Goal: Go to known website: Go to known website

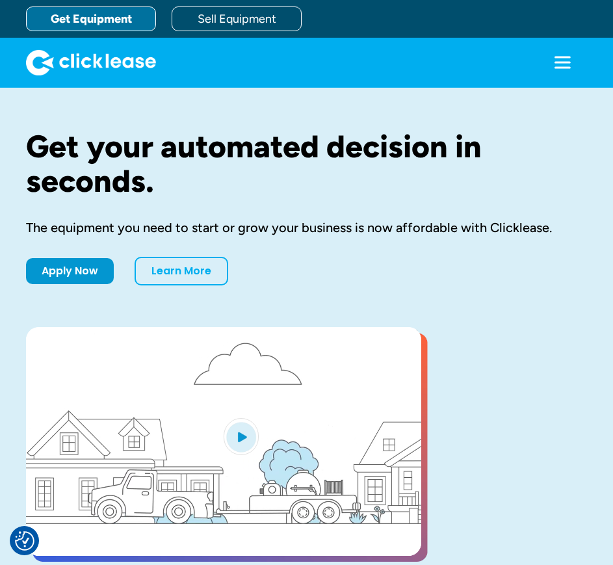
click at [571, 51] on icon "menu" at bounding box center [563, 62] width 26 height 26
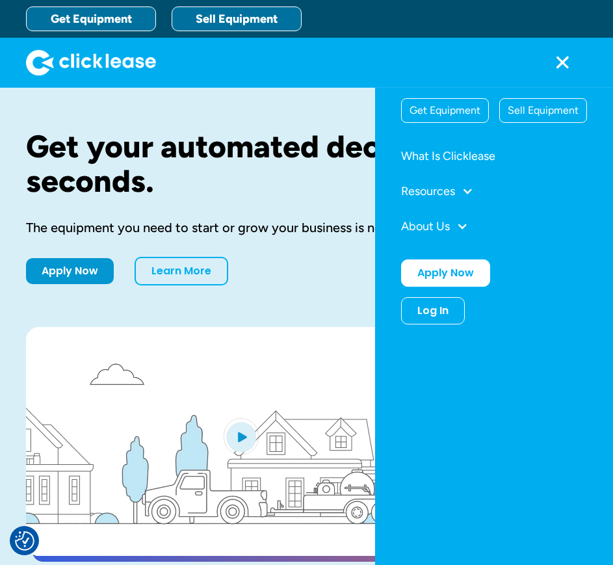
click at [267, 14] on link "Sell Equipment" at bounding box center [237, 19] width 130 height 25
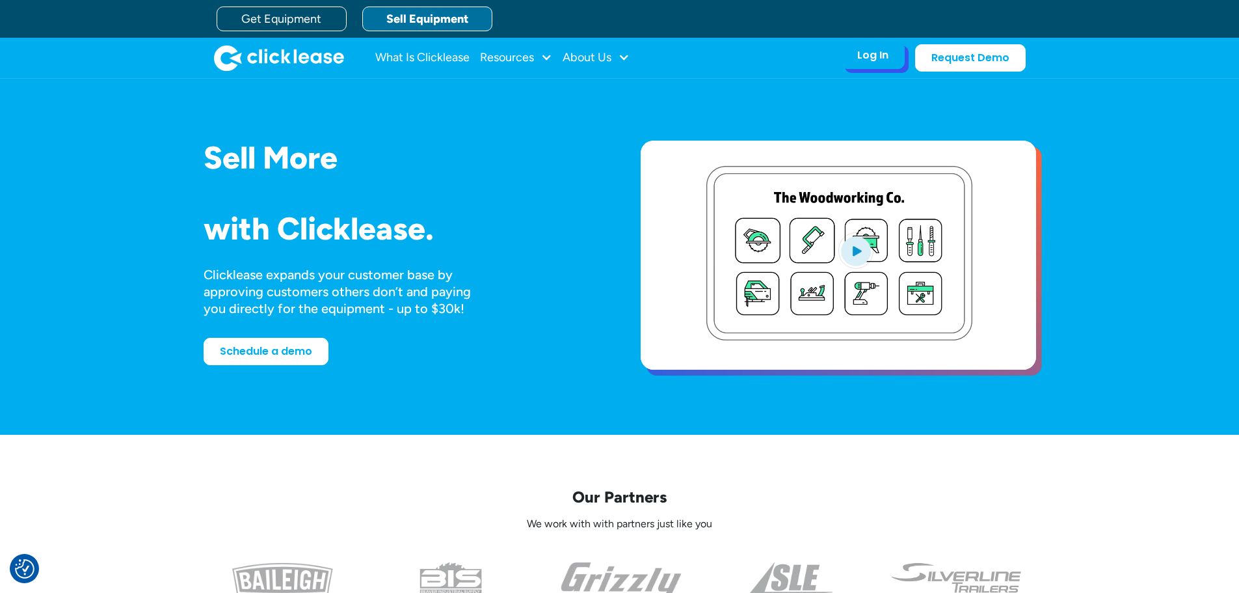
click at [613, 60] on div "Log In" at bounding box center [872, 55] width 31 height 13
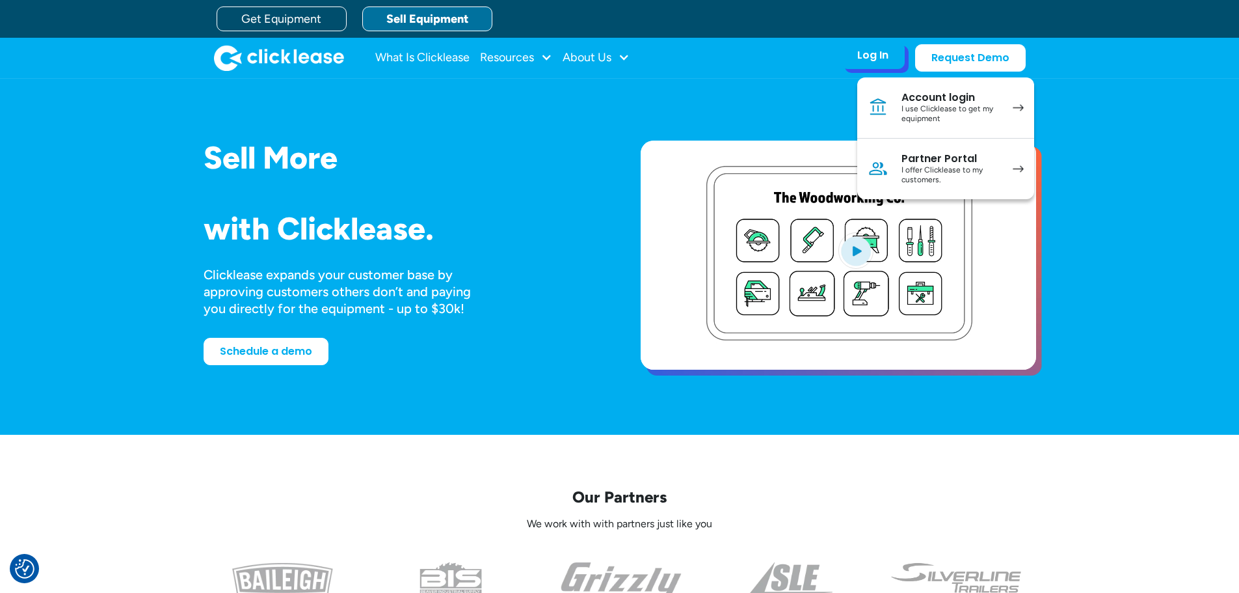
click at [613, 104] on div "I use Clicklease to get my equipment" at bounding box center [950, 114] width 98 height 20
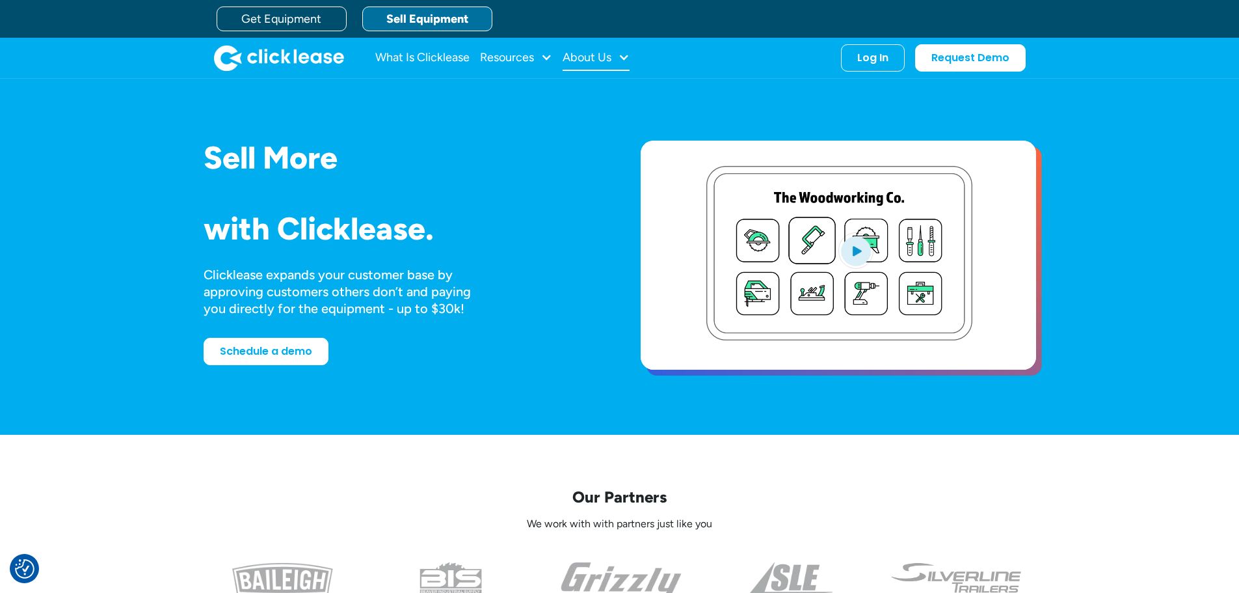
click at [577, 57] on div "About Us" at bounding box center [587, 57] width 49 height 0
click at [542, 60] on div at bounding box center [546, 57] width 12 height 12
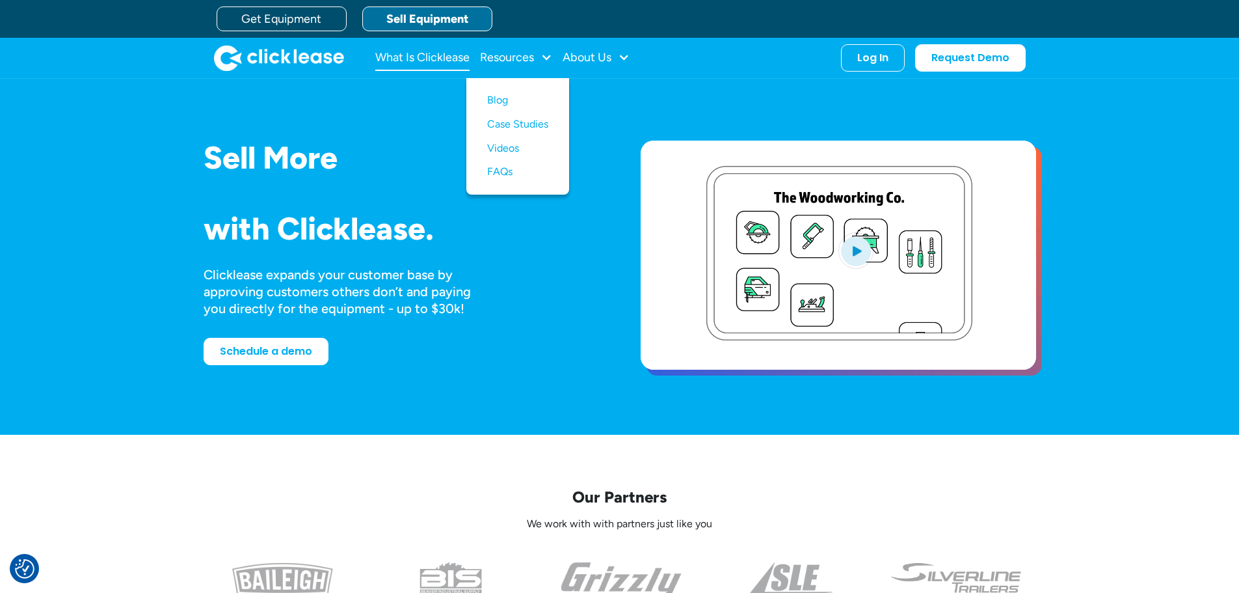
click at [460, 57] on link "What Is Clicklease" at bounding box center [422, 58] width 94 height 26
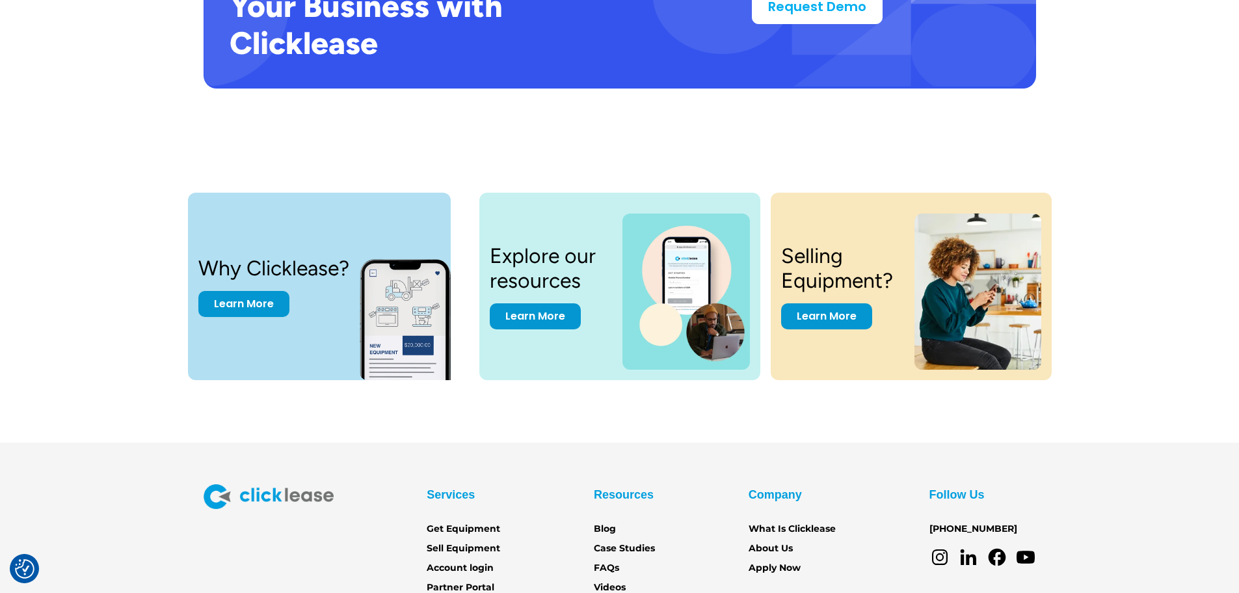
scroll to position [2708, 0]
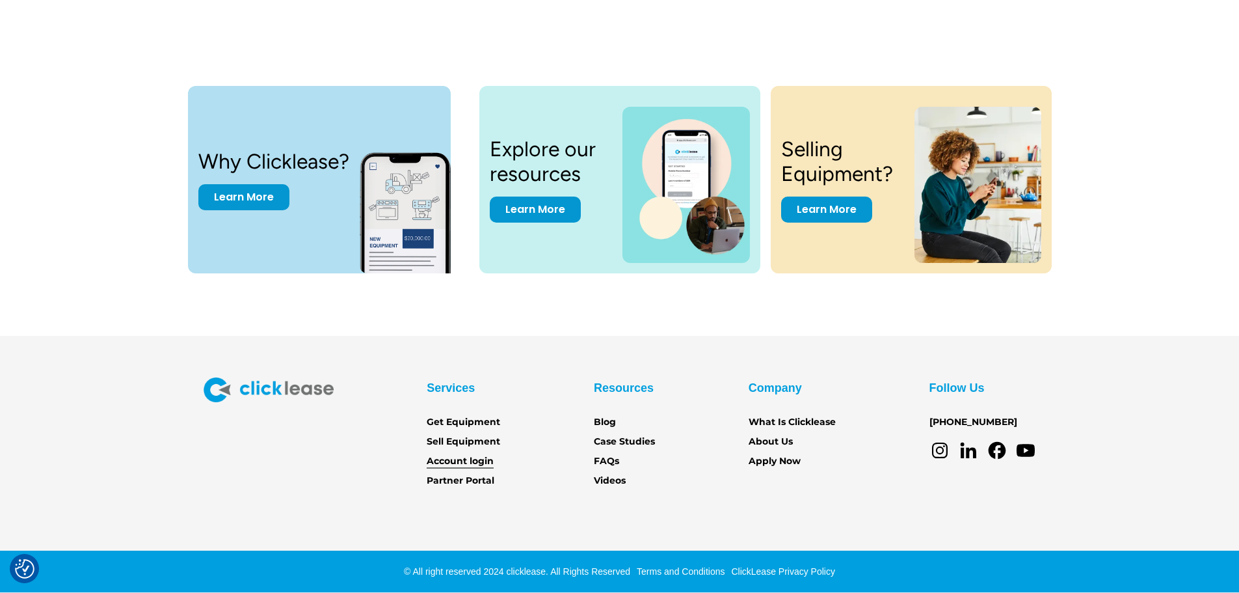
click at [453, 457] on link "Account login" at bounding box center [460, 461] width 67 height 14
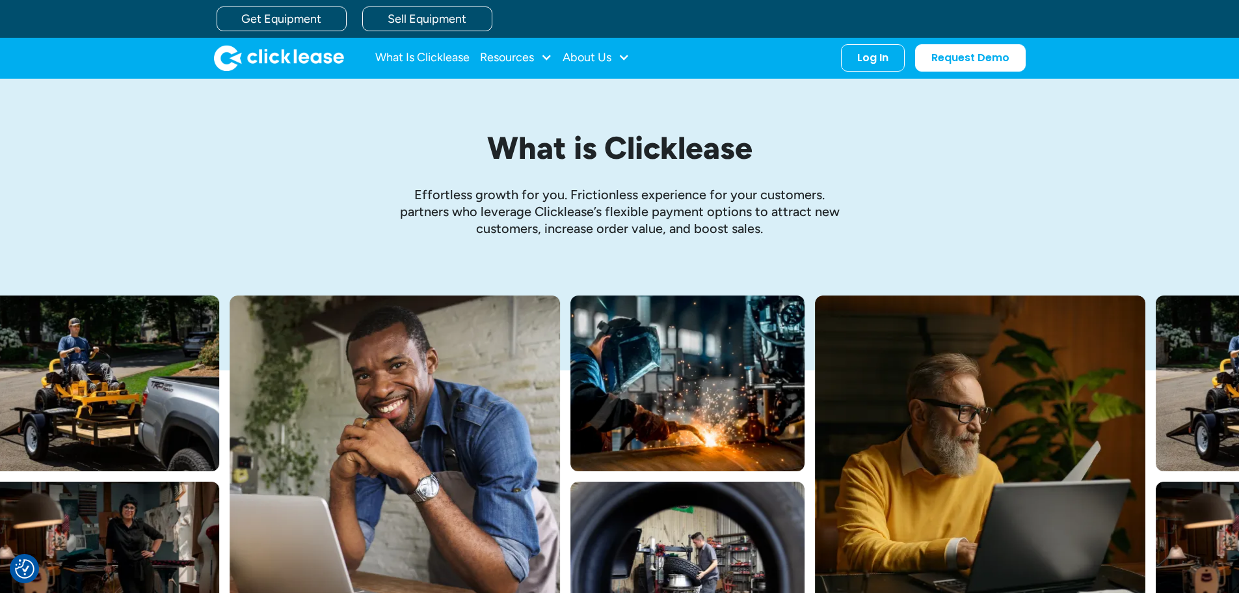
scroll to position [2708, 0]
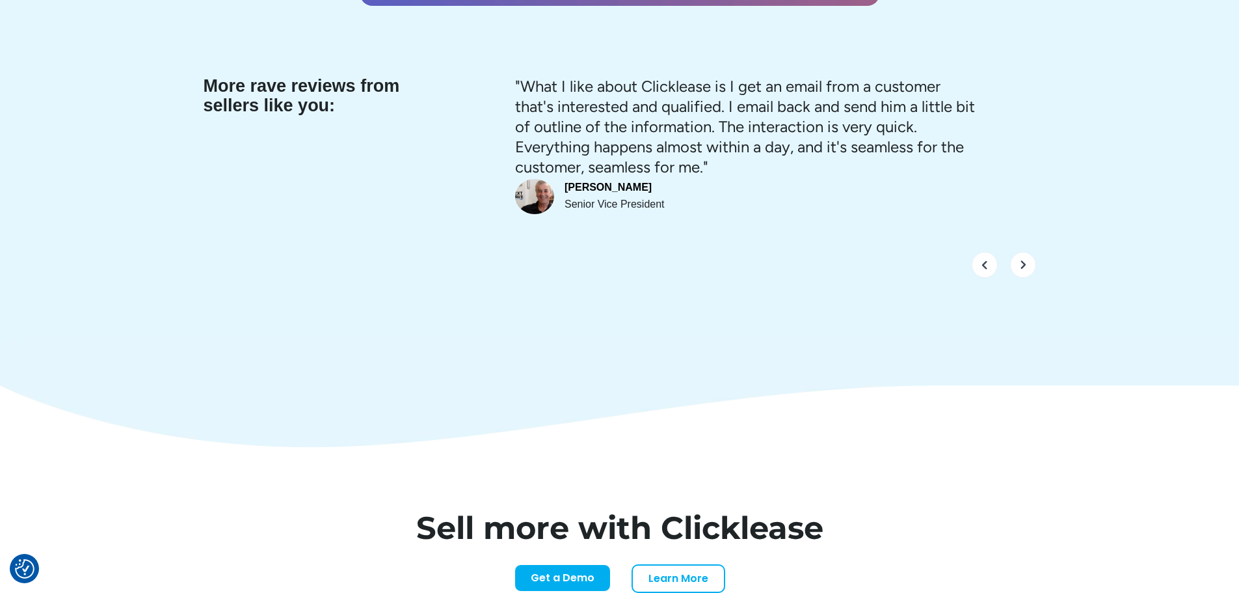
scroll to position [5408, 0]
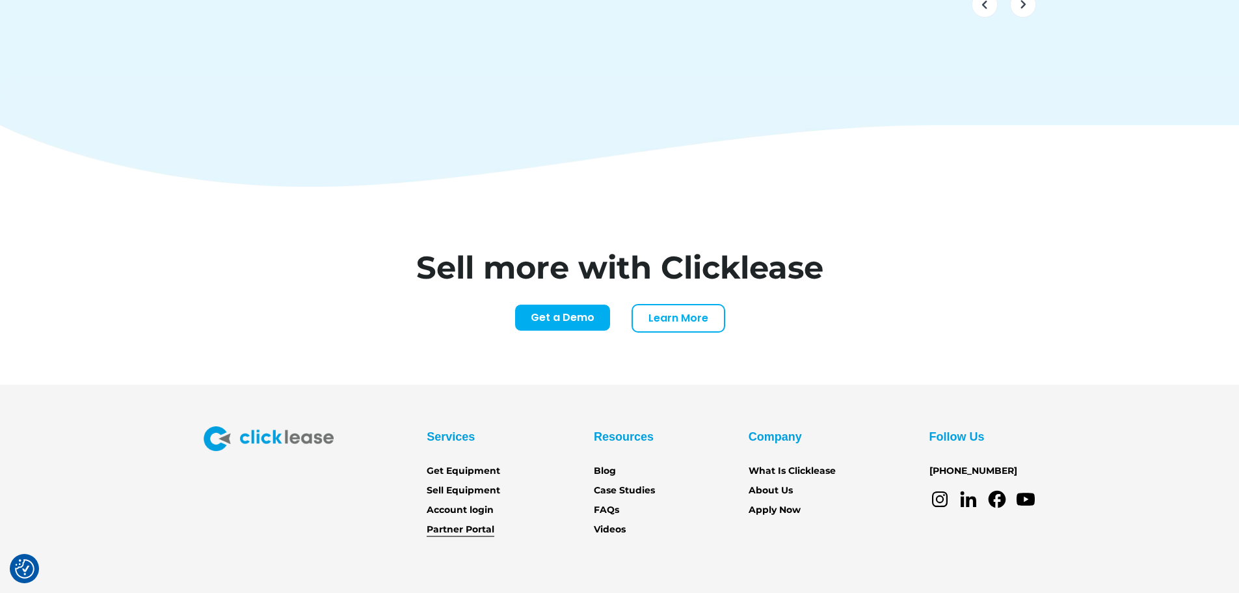
click at [483, 522] on link "Partner Portal" at bounding box center [461, 529] width 68 height 14
